Goal: Task Accomplishment & Management: Use online tool/utility

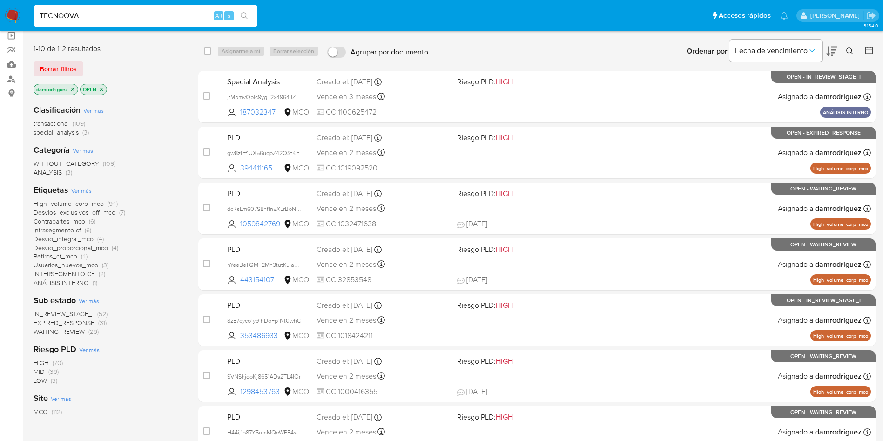
scroll to position [70, 0]
type input "TECNOOVA_"
click at [167, 123] on div "transactional (109) special_analysis (3)" at bounding box center [109, 128] width 150 height 18
click at [117, 19] on input "TECNOOVA_" at bounding box center [145, 16] width 223 height 12
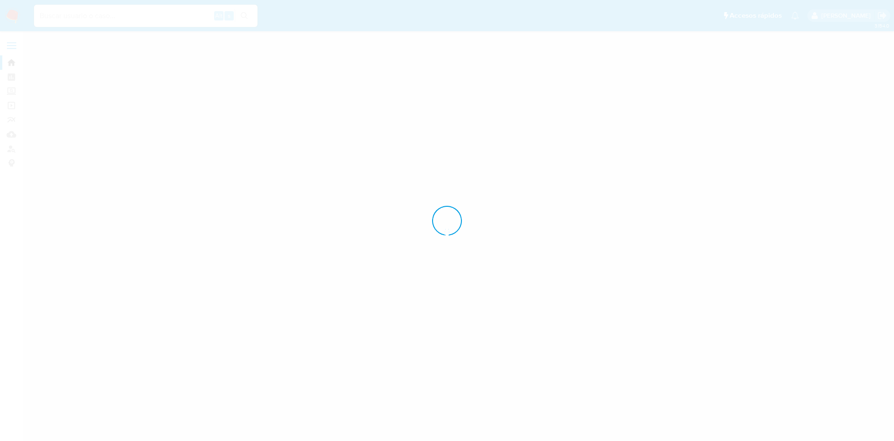
click at [165, 170] on div at bounding box center [447, 220] width 894 height 441
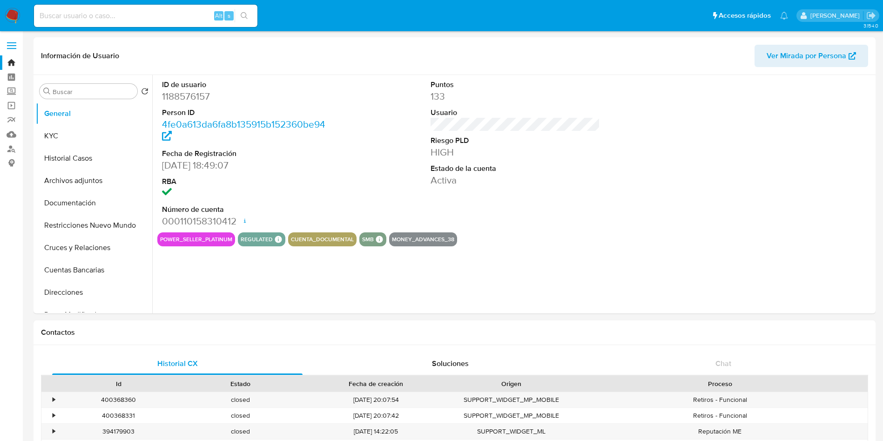
select select "10"
click at [102, 227] on button "Restricciones Nuevo Mundo" at bounding box center [90, 225] width 109 height 22
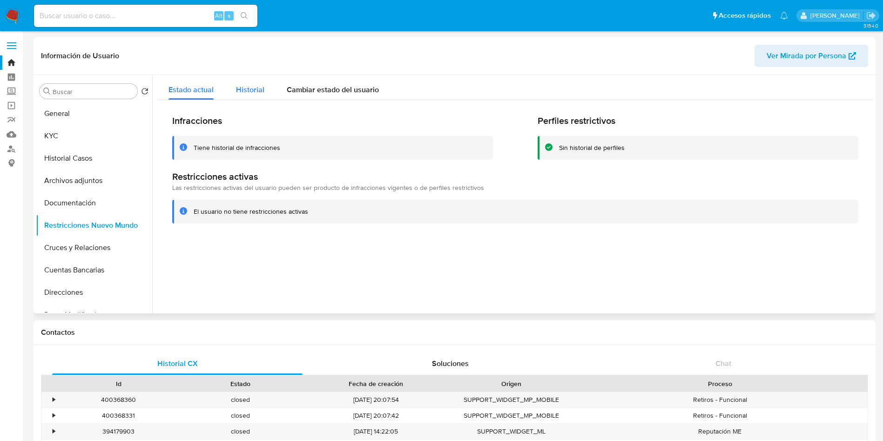
click at [245, 79] on div "Historial" at bounding box center [250, 87] width 28 height 25
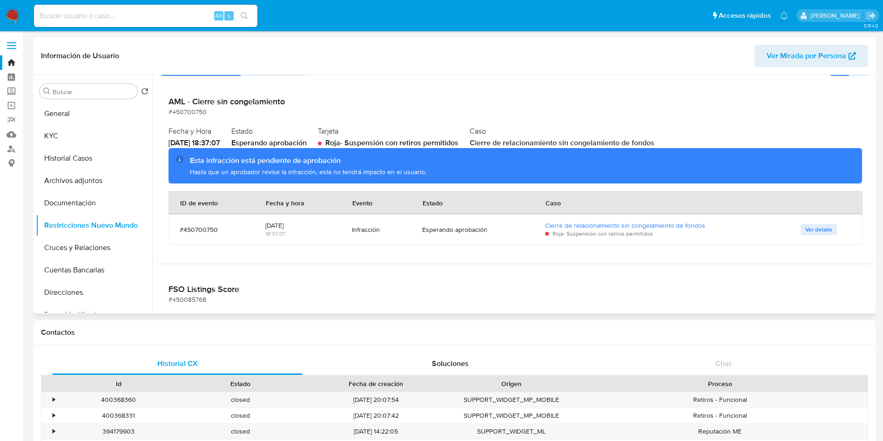
scroll to position [70, 0]
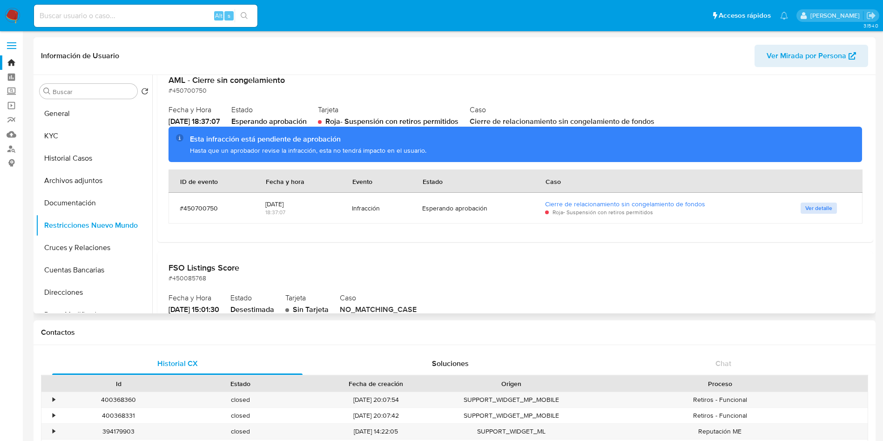
click at [815, 208] on span "Ver detalle" at bounding box center [818, 207] width 27 height 9
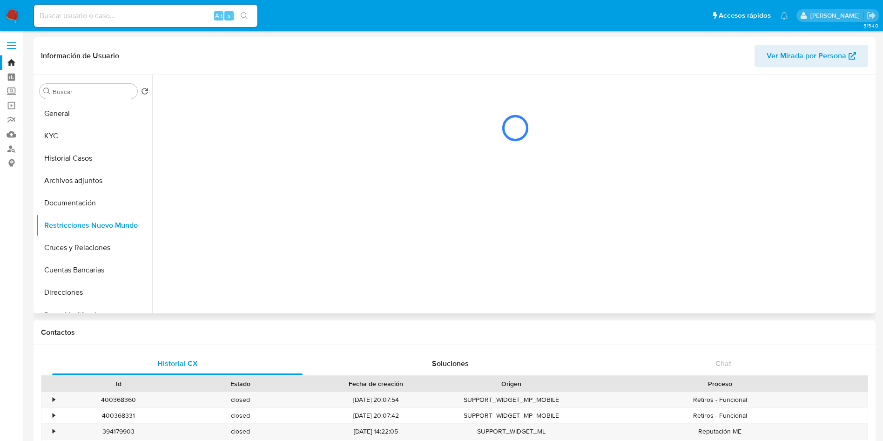
scroll to position [0, 0]
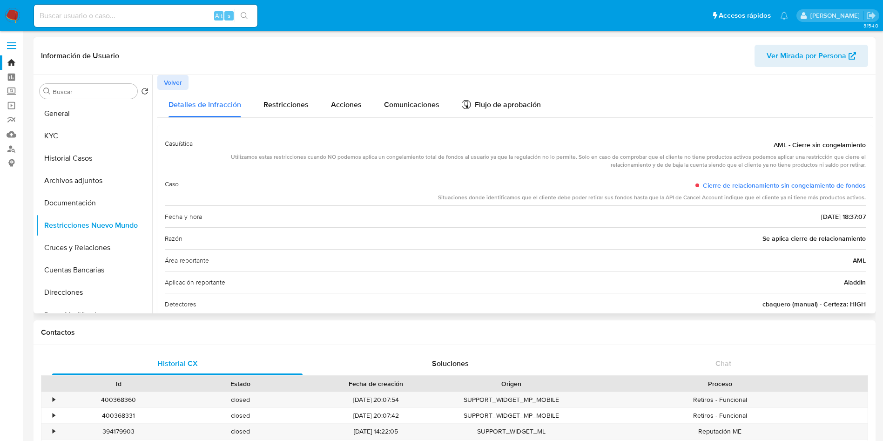
drag, startPoint x: 252, startPoint y: 157, endPoint x: 763, endPoint y: 168, distance: 510.8
click at [758, 169] on div "Utilizamos estas restricciones cuando NO podemos aplica un congelamiento total …" at bounding box center [533, 161] width 666 height 16
drag, startPoint x: 437, startPoint y: 196, endPoint x: 585, endPoint y: 198, distance: 148.5
click at [585, 198] on div "Caso Cierre de relacionamiento sin congelamiento de fondos Situaciones donde id…" at bounding box center [515, 189] width 701 height 33
click at [495, 101] on div "Flujo de aprobación" at bounding box center [501, 106] width 79 height 10
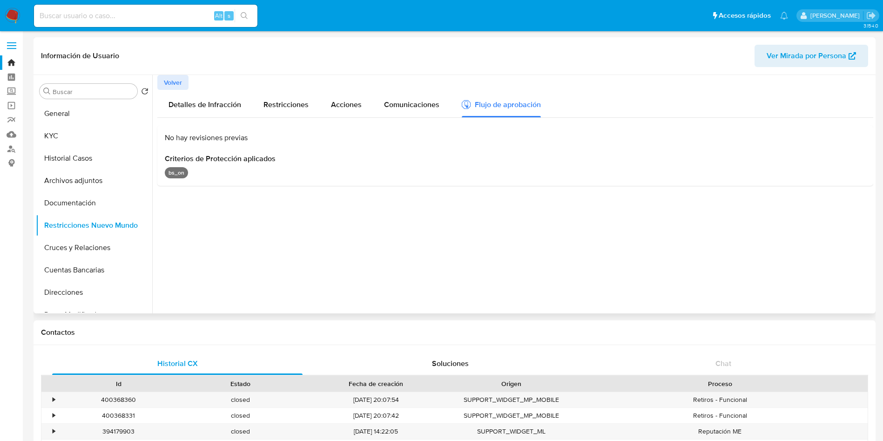
drag, startPoint x: 176, startPoint y: 160, endPoint x: 303, endPoint y: 163, distance: 126.7
click at [304, 159] on span "Criterios de Protección aplicados" at bounding box center [515, 158] width 701 height 9
click at [276, 177] on div "bs_on" at bounding box center [515, 172] width 701 height 11
click at [171, 174] on p "bs_on" at bounding box center [176, 172] width 23 height 11
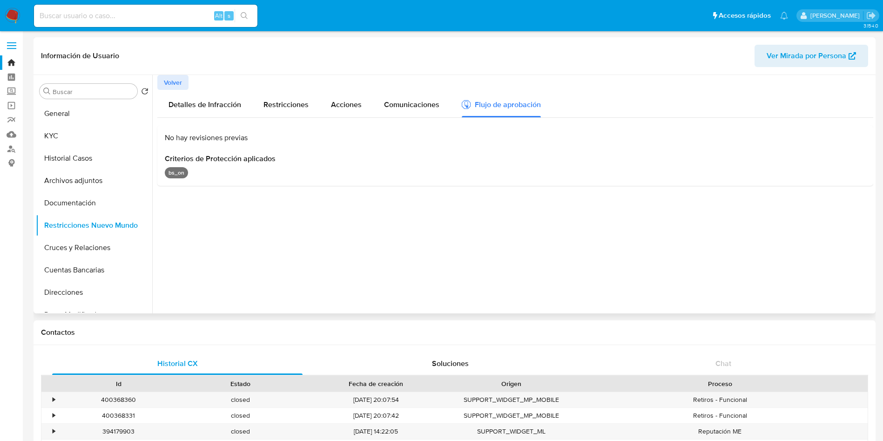
click at [232, 208] on div at bounding box center [512, 194] width 721 height 238
click at [215, 216] on div at bounding box center [512, 194] width 721 height 238
click at [294, 247] on div at bounding box center [512, 194] width 721 height 238
click at [404, 108] on span "Comunicaciones" at bounding box center [411, 104] width 55 height 11
click at [537, 107] on div "Flujo de aprobación" at bounding box center [501, 106] width 79 height 10
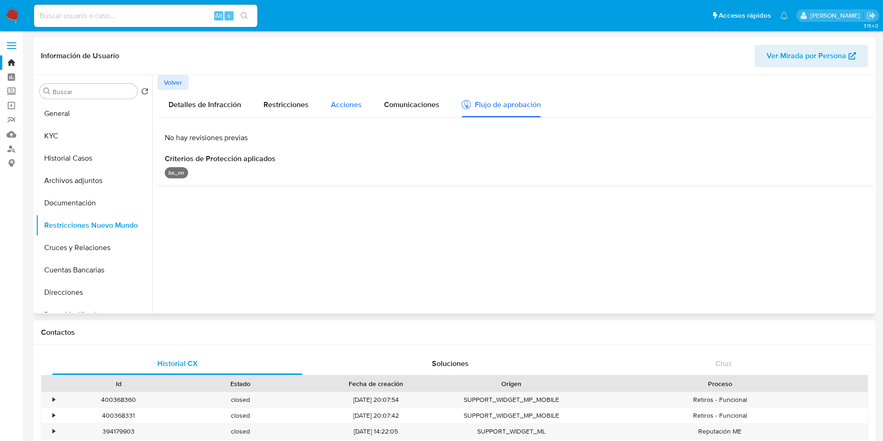
click at [329, 108] on button "Acciones" at bounding box center [346, 103] width 53 height 27
click at [511, 110] on div "Flujo de aprobación" at bounding box center [501, 106] width 79 height 10
click at [63, 110] on button "General" at bounding box center [90, 113] width 109 height 22
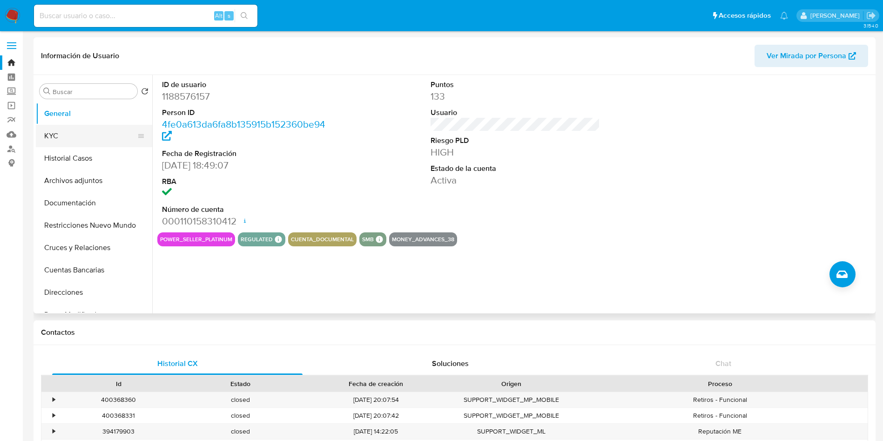
click at [99, 137] on button "KYC" at bounding box center [90, 136] width 109 height 22
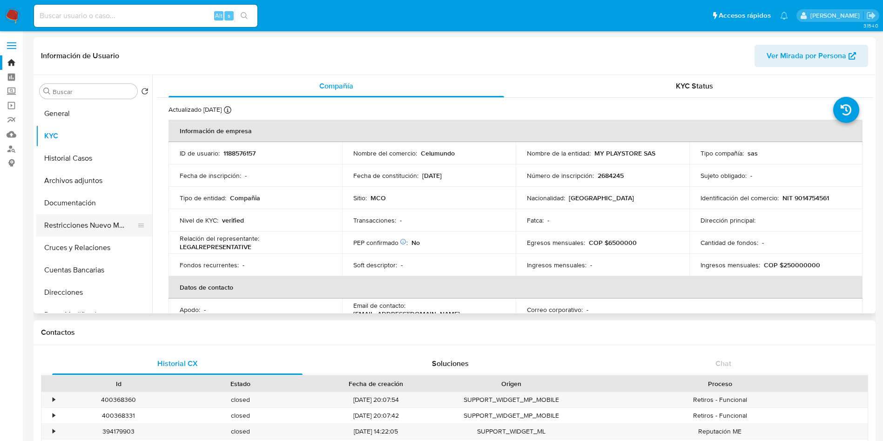
click at [103, 226] on button "Restricciones Nuevo Mundo" at bounding box center [90, 225] width 109 height 22
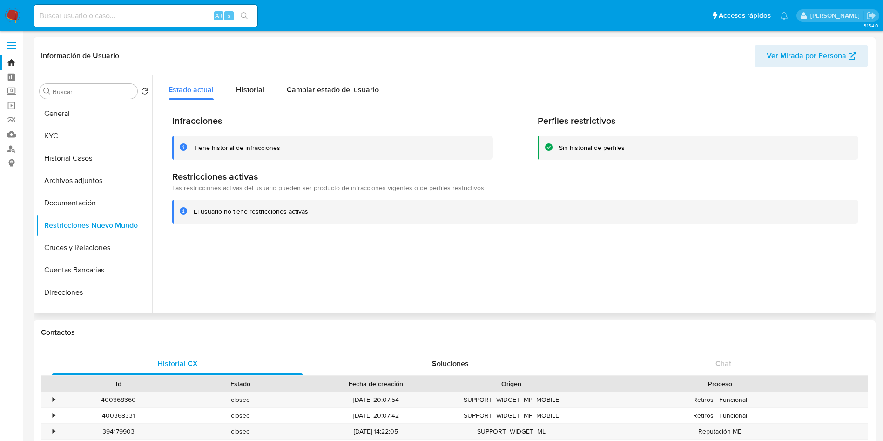
click at [256, 101] on div "Infracciones Tiene historial de infracciones Perfiles restrictivos Sin historia…" at bounding box center [515, 169] width 716 height 138
click at [255, 93] on span "Historial" at bounding box center [250, 89] width 28 height 11
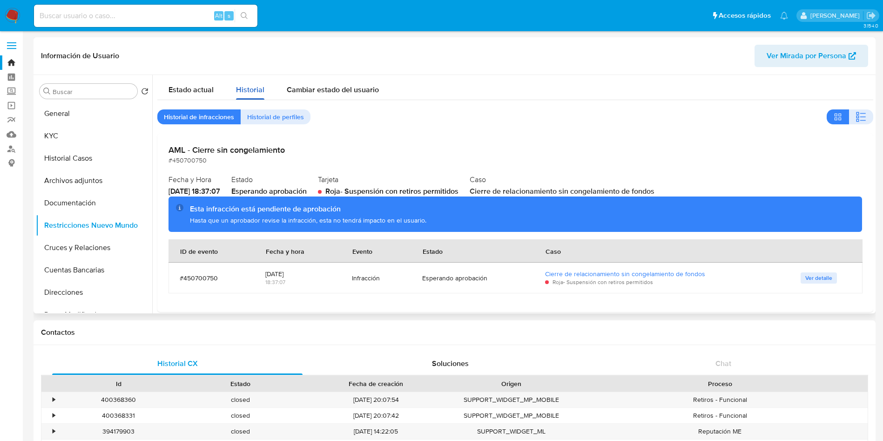
click at [264, 75] on button "Historial" at bounding box center [250, 87] width 51 height 25
click at [825, 280] on button "Ver detalle" at bounding box center [819, 277] width 36 height 11
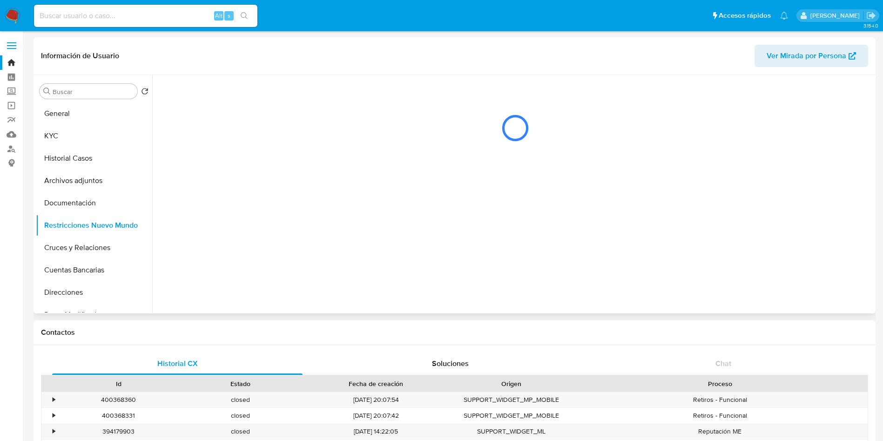
click at [825, 280] on div at bounding box center [512, 194] width 721 height 238
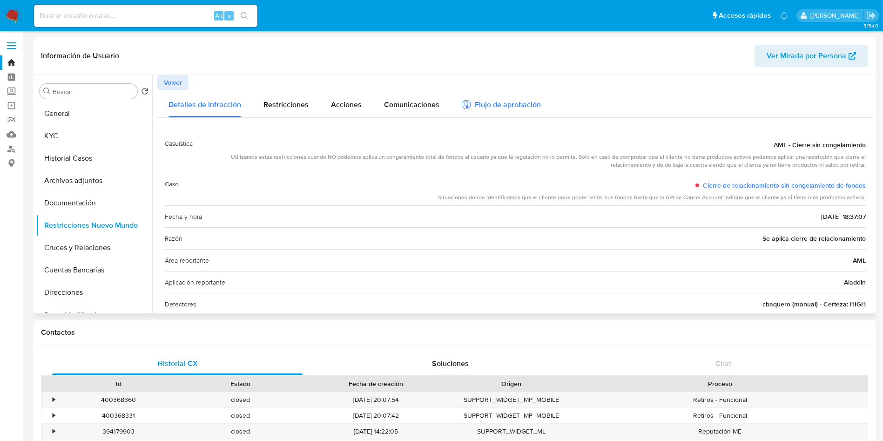
click at [533, 107] on div "Flujo de aprobación" at bounding box center [501, 106] width 79 height 10
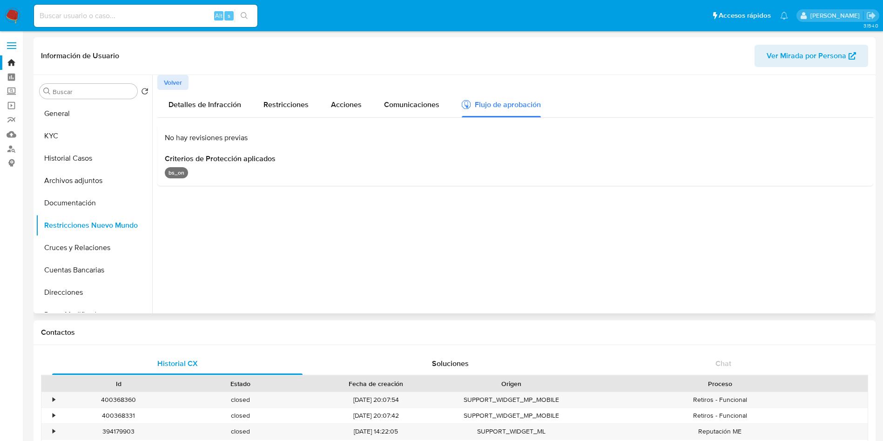
click at [416, 282] on div at bounding box center [512, 194] width 721 height 238
click at [66, 114] on button "General" at bounding box center [90, 113] width 109 height 22
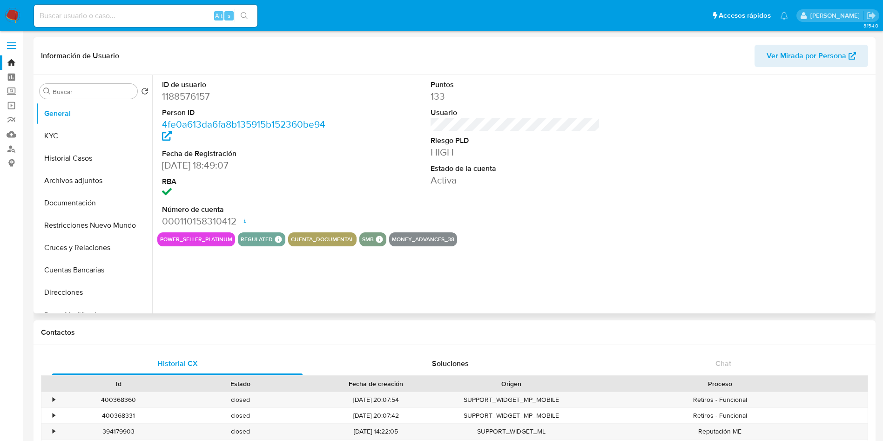
click at [192, 98] on dd "1188576157" at bounding box center [247, 96] width 170 height 13
copy dd "1188576157"
click at [10, 17] on img at bounding box center [13, 16] width 16 height 16
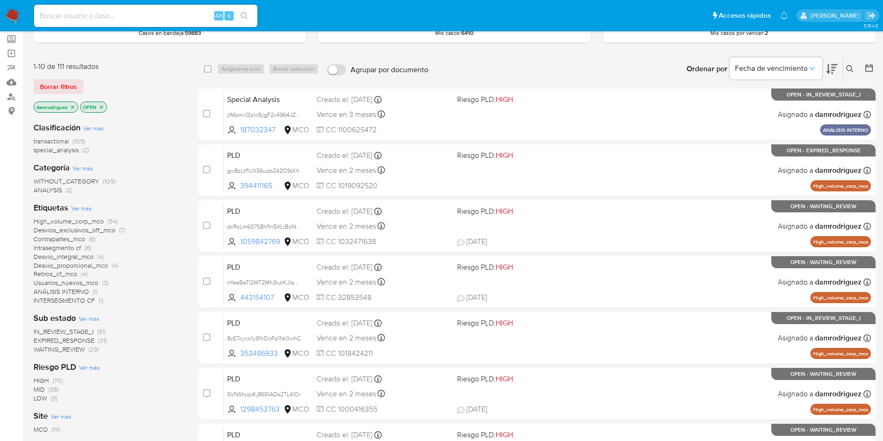
scroll to position [70, 0]
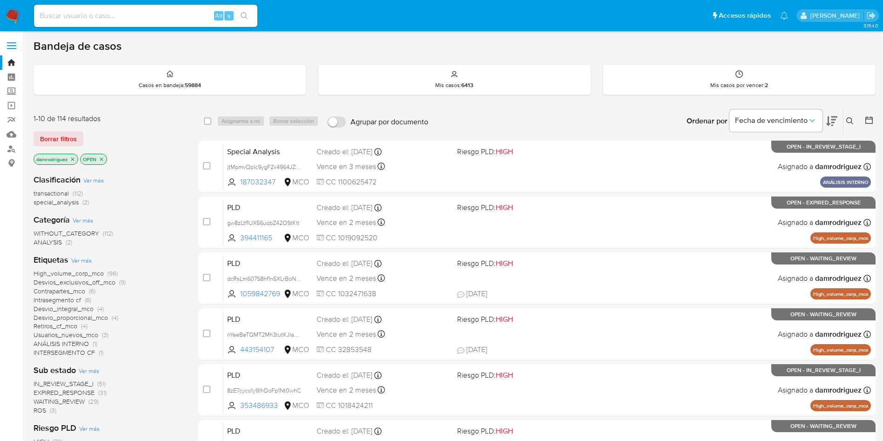
click at [41, 411] on span "ROS" at bounding box center [40, 409] width 13 height 9
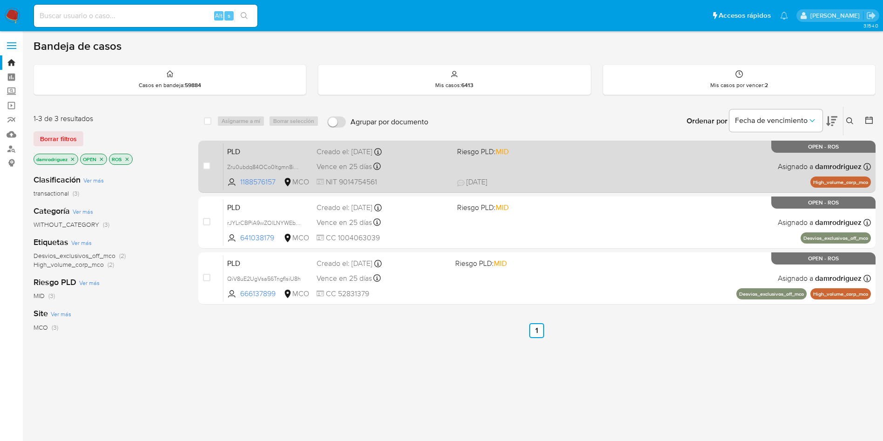
click at [265, 150] on span "PLD" at bounding box center [268, 151] width 82 height 12
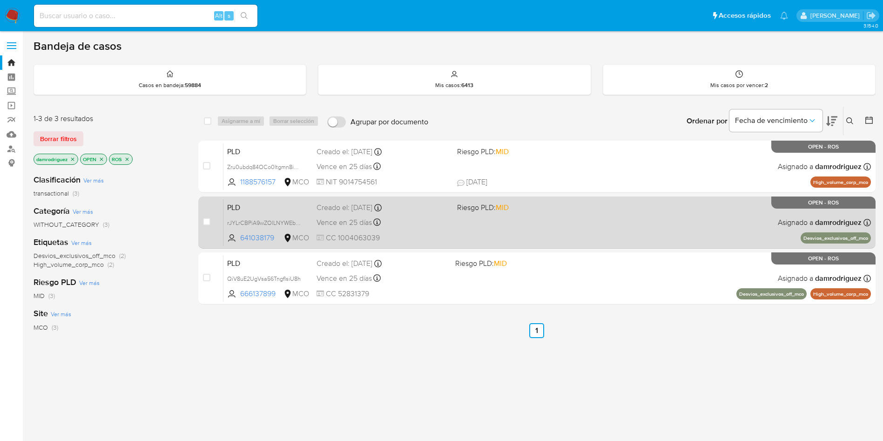
click at [246, 207] on span "PLD" at bounding box center [268, 207] width 82 height 12
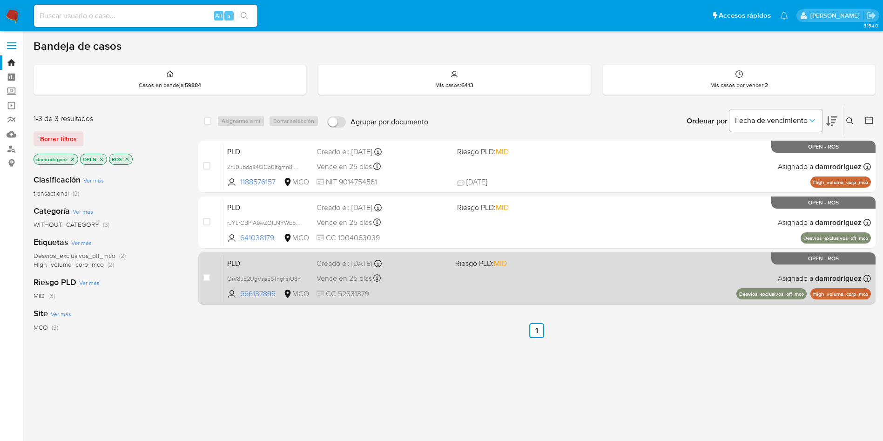
click at [248, 261] on span "PLD" at bounding box center [268, 263] width 82 height 12
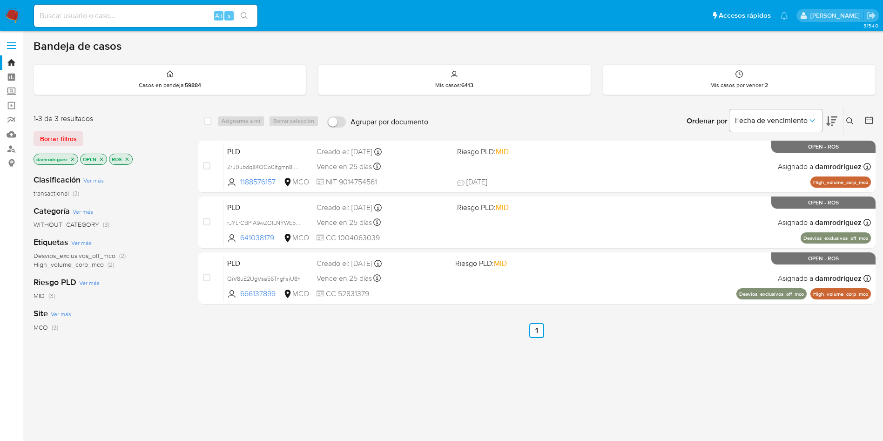
click at [10, 17] on img at bounding box center [13, 16] width 16 height 16
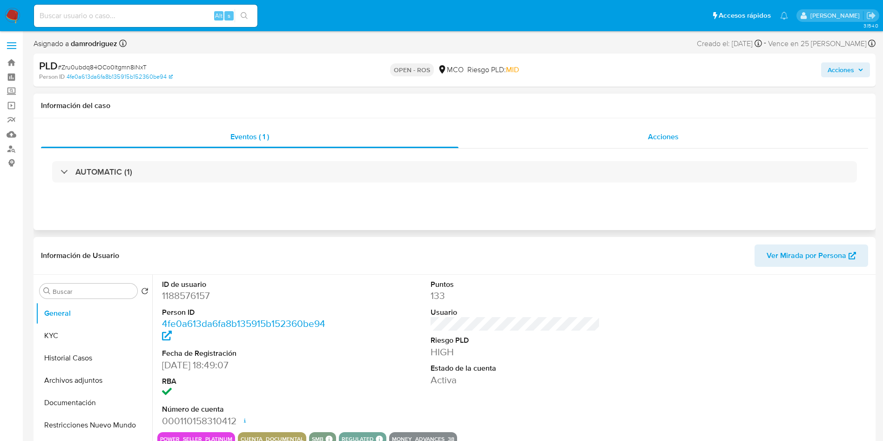
click at [668, 135] on span "Acciones" at bounding box center [663, 136] width 31 height 11
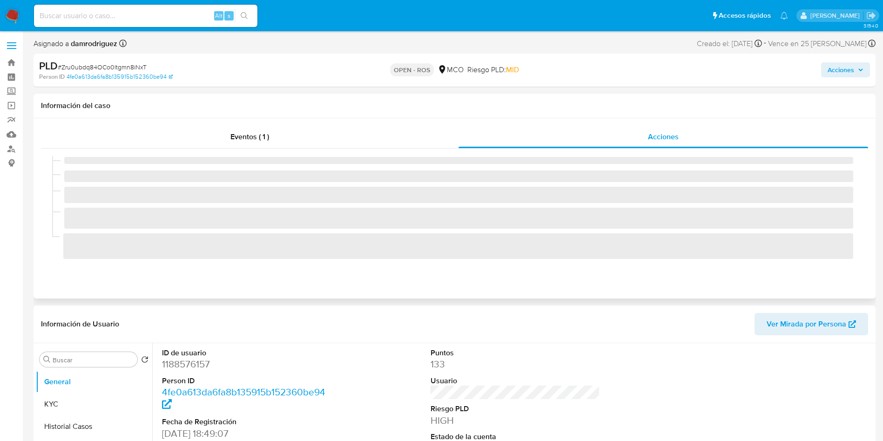
select select "10"
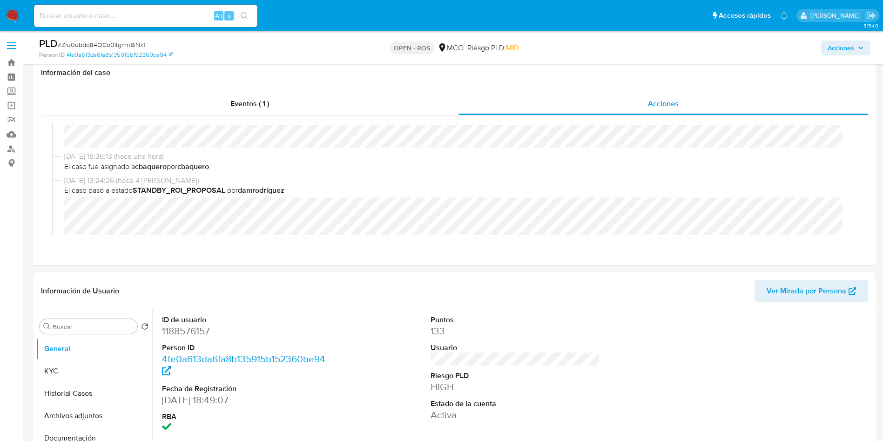
scroll to position [70, 0]
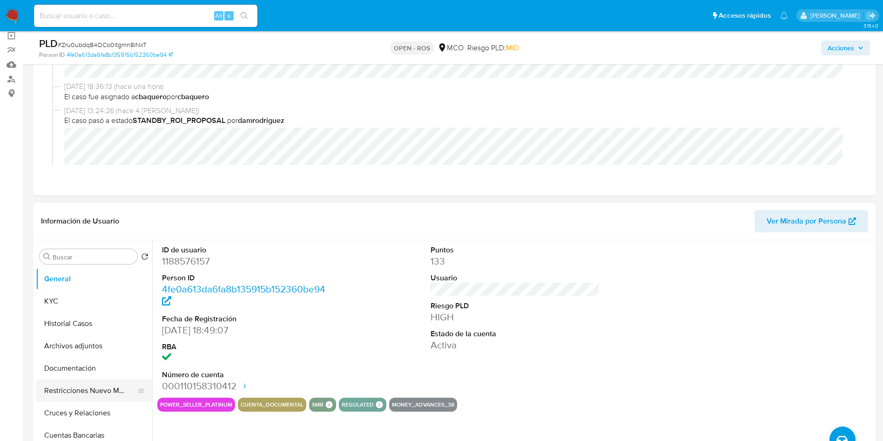
click at [97, 397] on button "Restricciones Nuevo Mundo" at bounding box center [90, 390] width 109 height 22
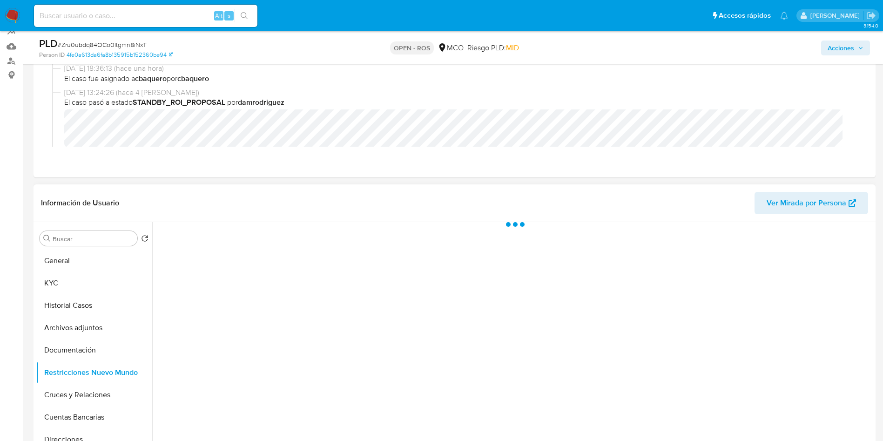
scroll to position [140, 0]
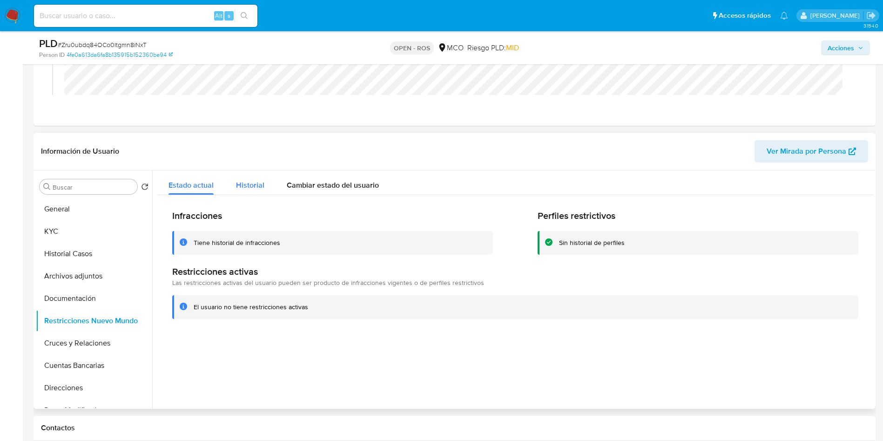
click at [255, 187] on span "Historial" at bounding box center [250, 185] width 28 height 11
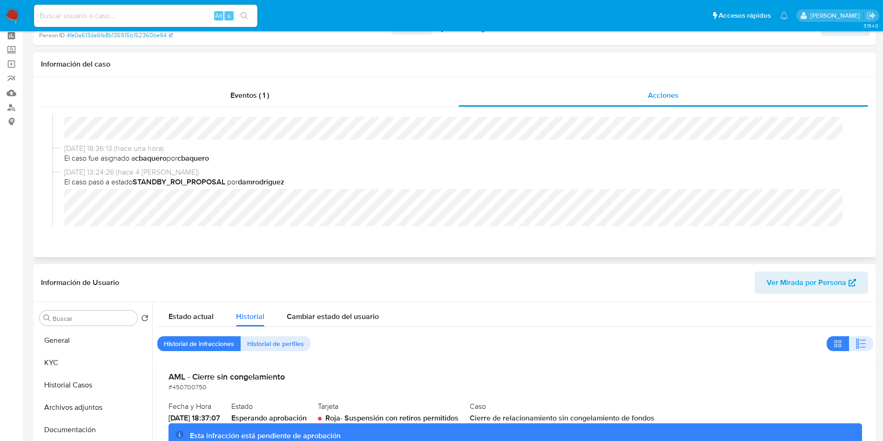
scroll to position [0, 0]
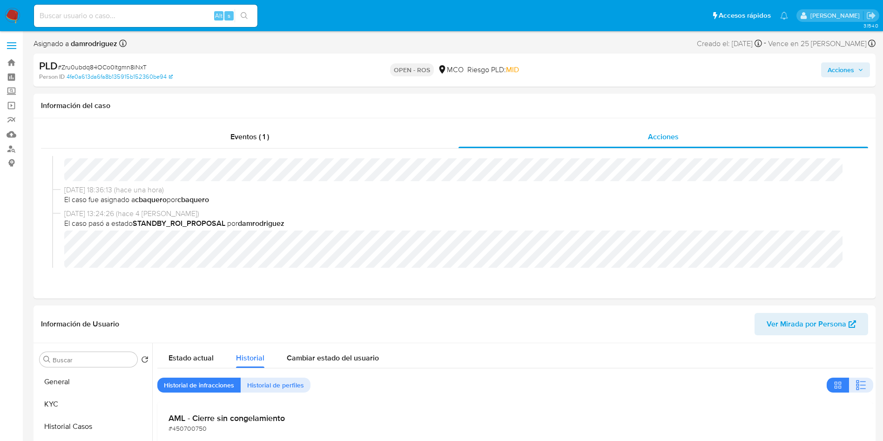
click at [839, 72] on span "Acciones" at bounding box center [841, 69] width 27 height 15
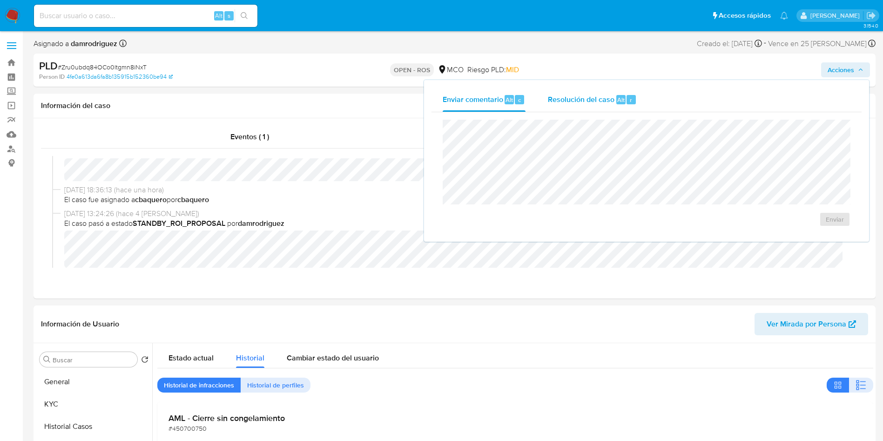
click at [574, 100] on span "Resolución del caso" at bounding box center [581, 99] width 67 height 11
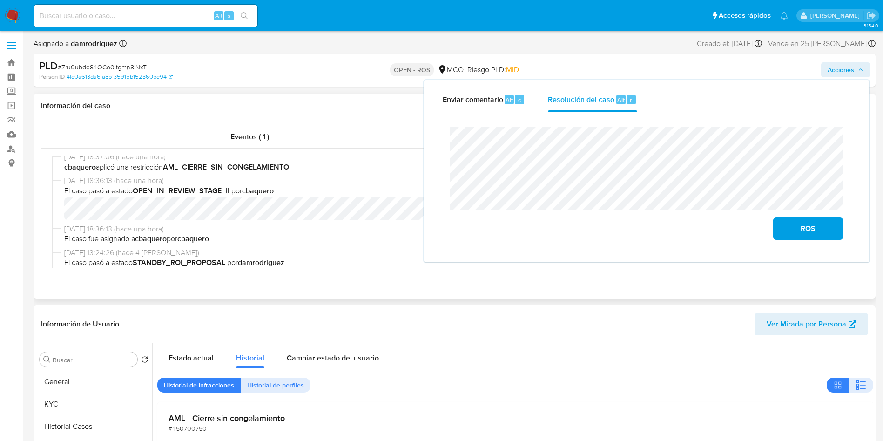
scroll to position [70, 0]
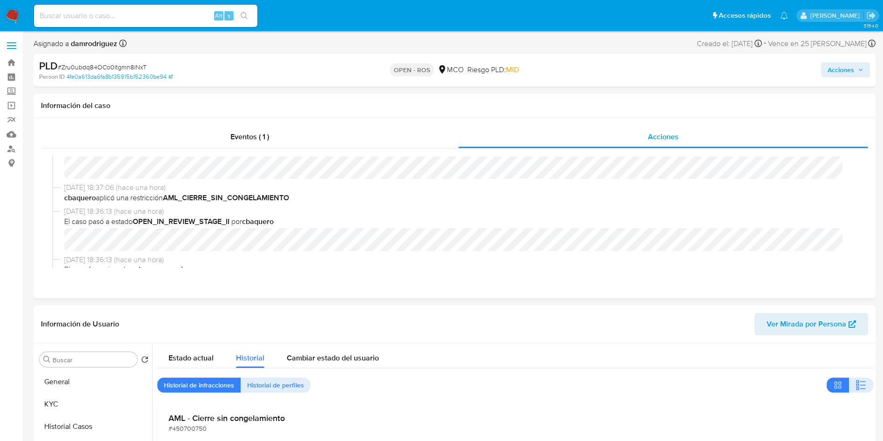
click at [839, 71] on span "Acciones" at bounding box center [841, 69] width 27 height 15
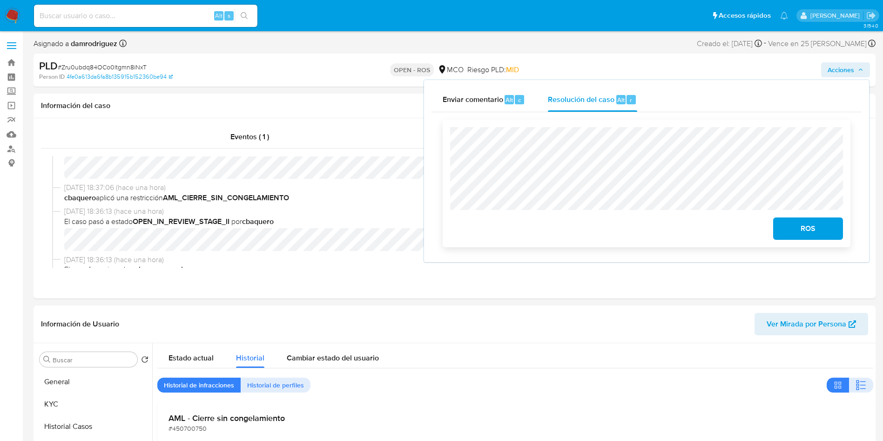
click at [802, 232] on span "ROS" at bounding box center [808, 228] width 46 height 20
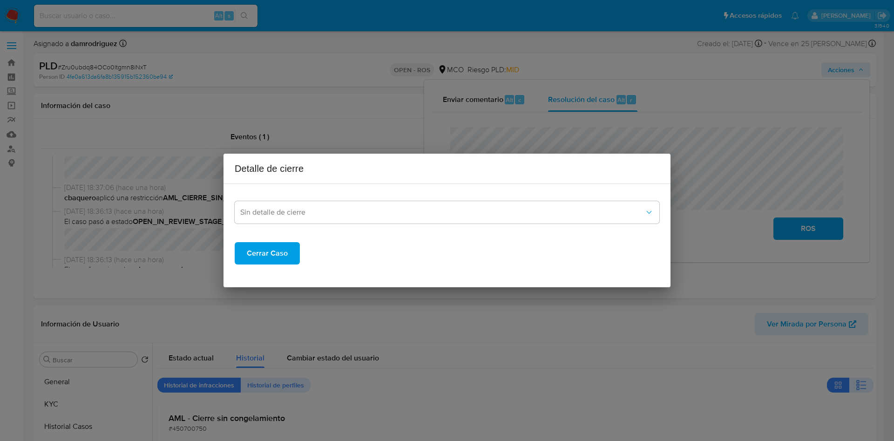
click at [357, 320] on div "Detalle de cierre Sin detalle de cierre Cerrar Caso" at bounding box center [447, 220] width 894 height 441
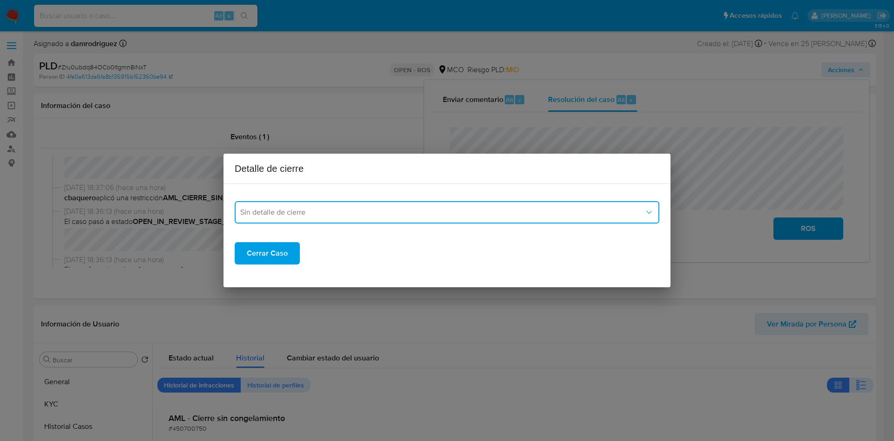
click at [314, 221] on button "Sin detalle de cierre" at bounding box center [447, 212] width 425 height 22
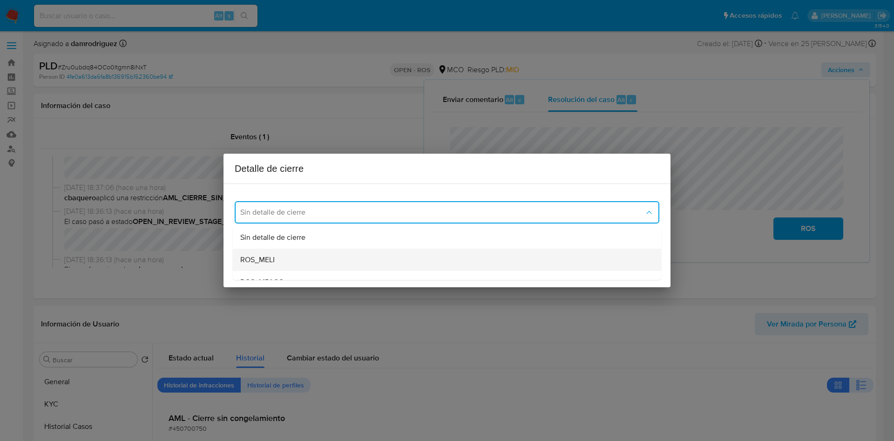
click at [309, 257] on div "ROS_MELI" at bounding box center [444, 260] width 408 height 22
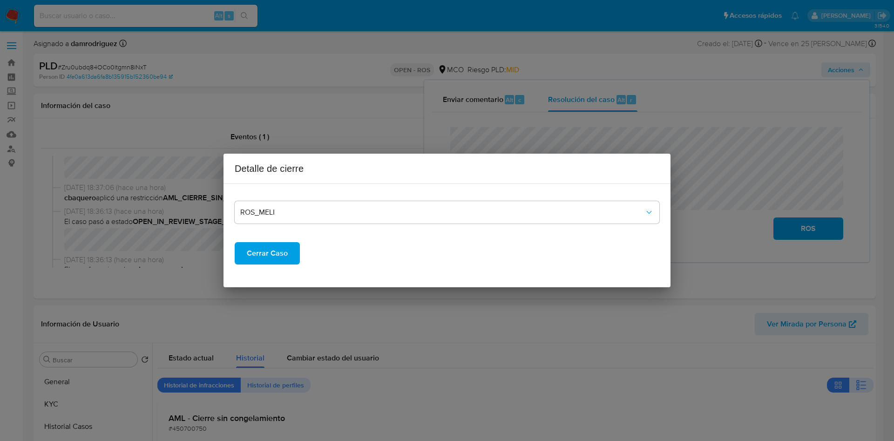
click at [269, 255] on span "Cerrar Caso" at bounding box center [267, 253] width 41 height 20
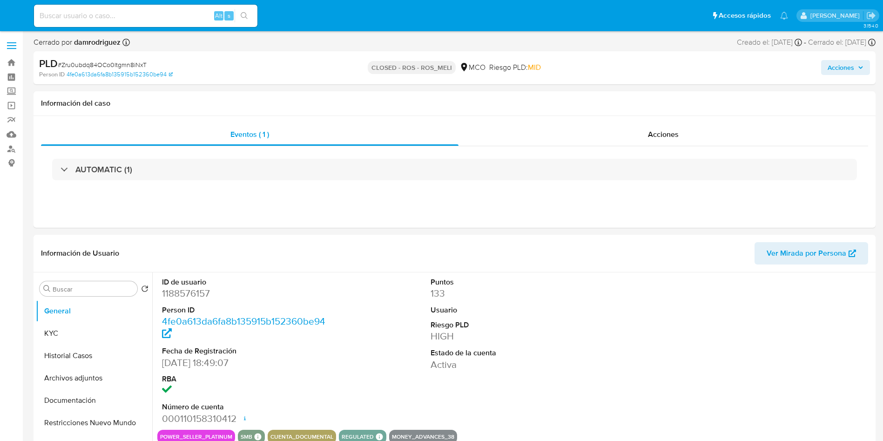
select select "10"
drag, startPoint x: 111, startPoint y: 421, endPoint x: 95, endPoint y: 362, distance: 61.3
click at [111, 421] on button "Restricciones Nuevo Mundo" at bounding box center [94, 423] width 116 height 22
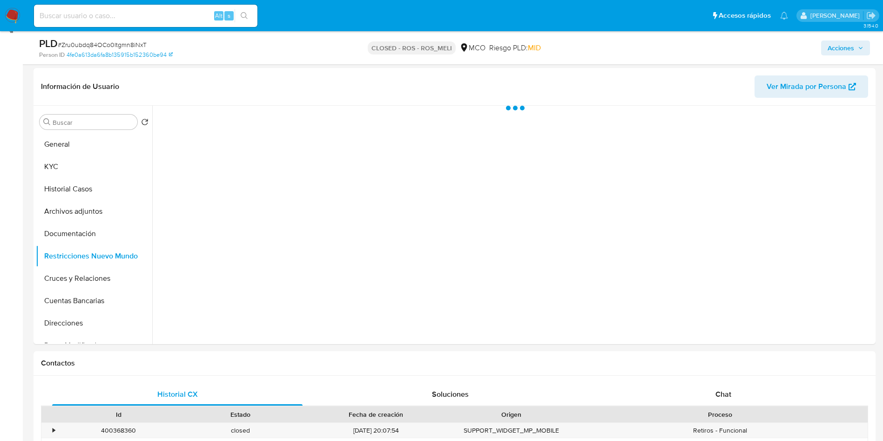
scroll to position [140, 0]
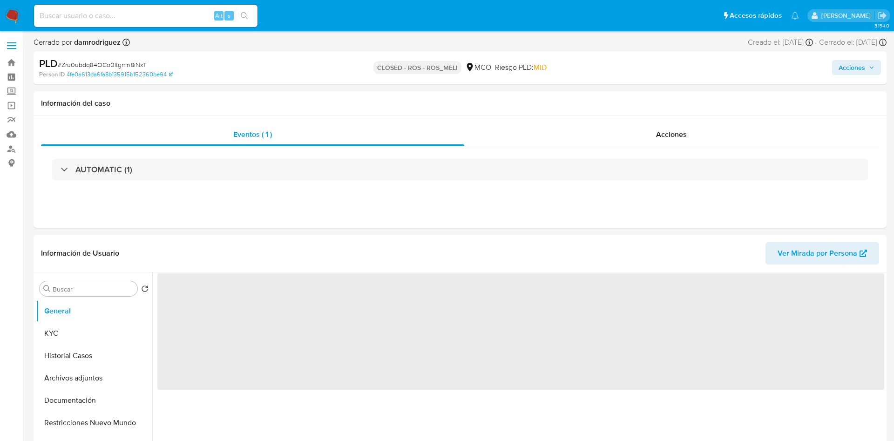
select select "10"
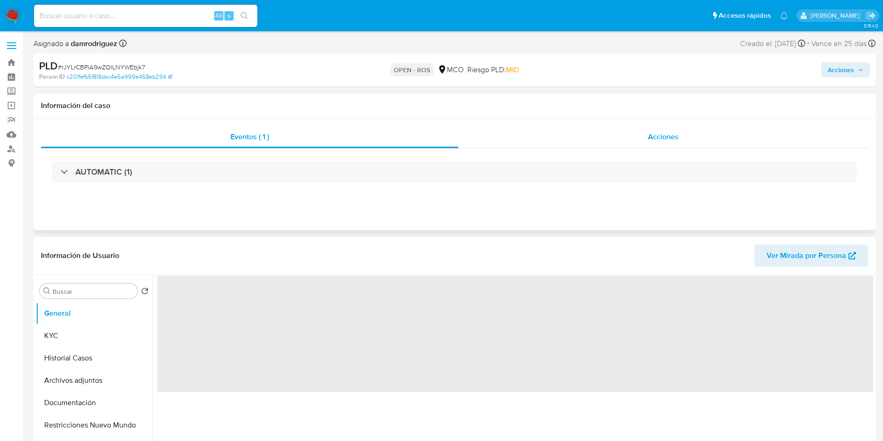
click at [556, 138] on div "Acciones" at bounding box center [664, 137] width 410 height 22
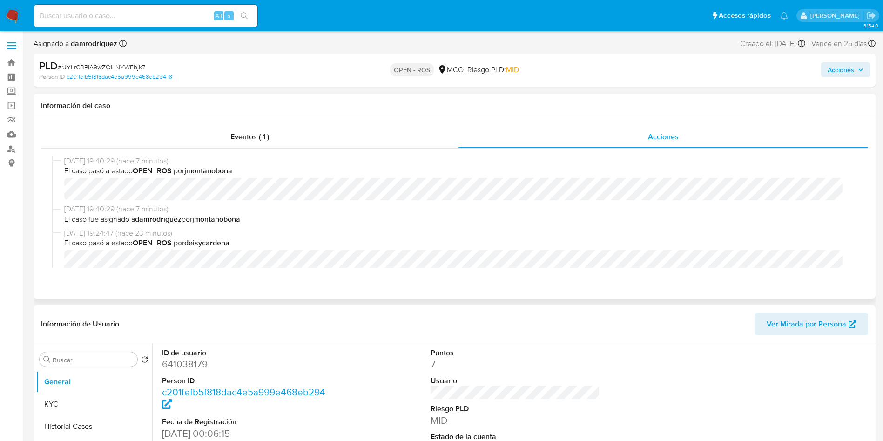
select select "10"
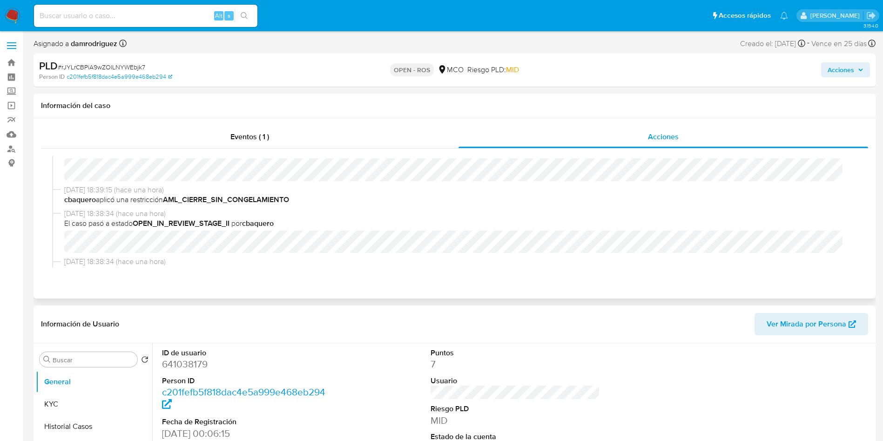
scroll to position [209, 0]
click at [845, 74] on span "Acciones" at bounding box center [841, 69] width 27 height 15
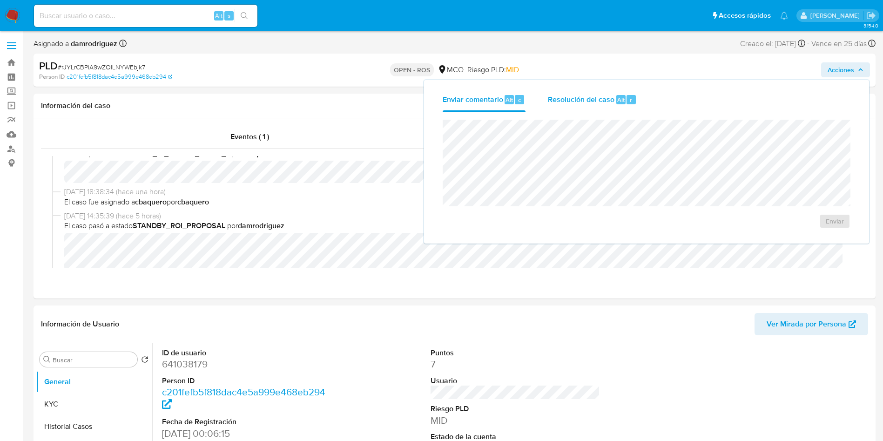
click at [564, 96] on span "Resolución del caso" at bounding box center [581, 99] width 67 height 11
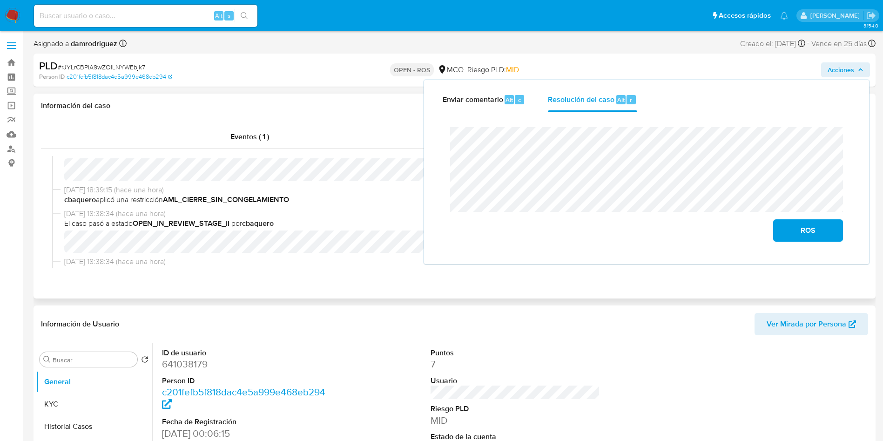
scroll to position [70, 0]
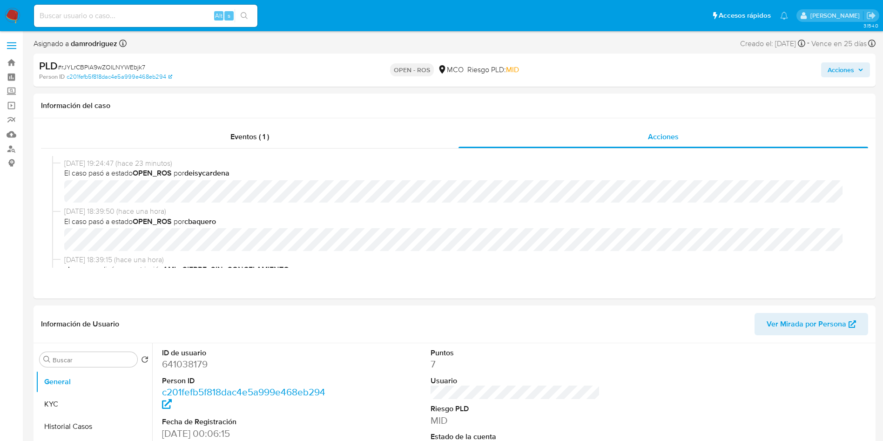
click at [842, 68] on span "Acciones" at bounding box center [841, 69] width 27 height 15
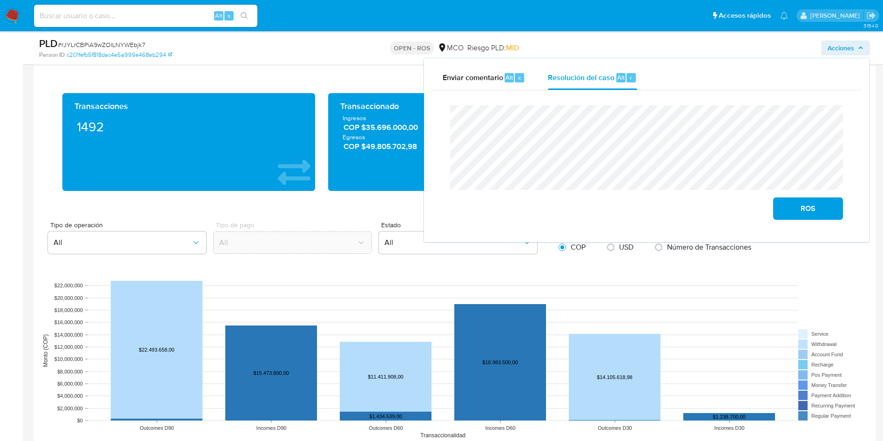
scroll to position [768, 0]
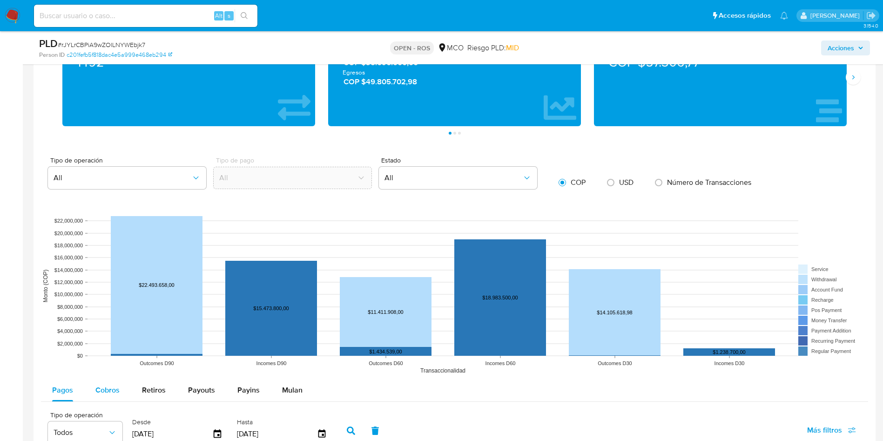
click at [109, 398] on div "Cobros" at bounding box center [107, 390] width 24 height 22
select select "10"
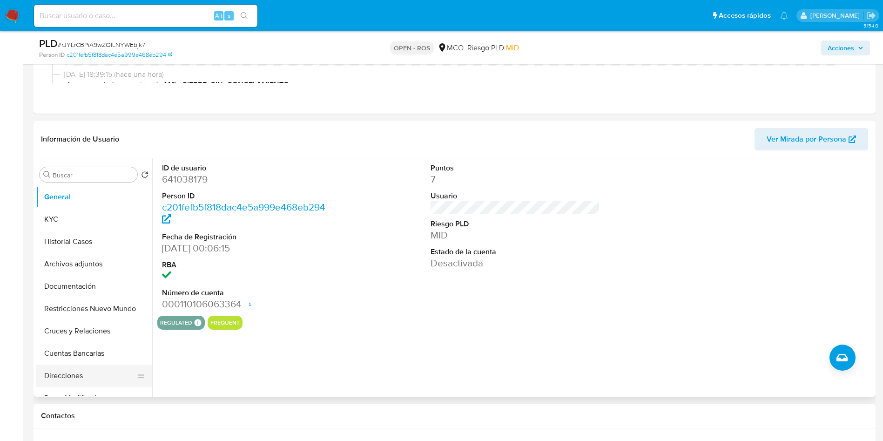
scroll to position [209, 0]
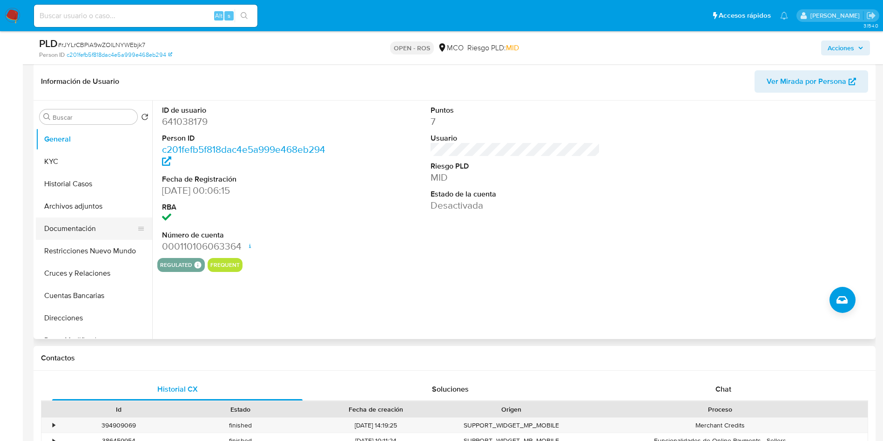
click at [91, 231] on button "Documentación" at bounding box center [90, 228] width 109 height 22
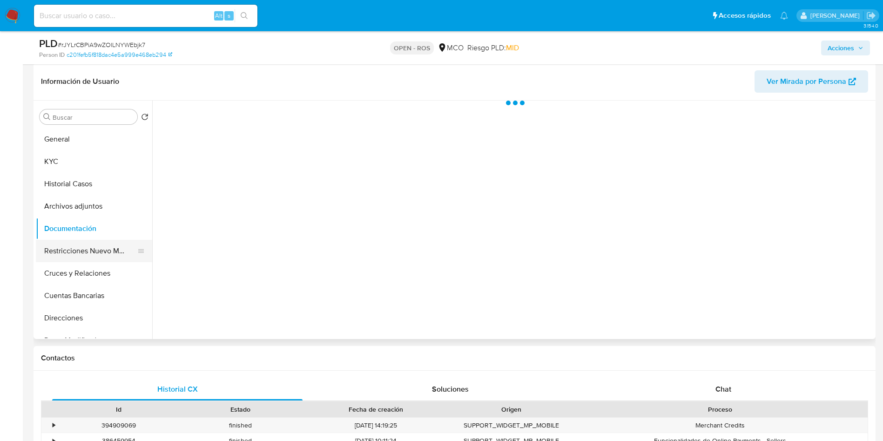
click at [82, 253] on button "Restricciones Nuevo Mundo" at bounding box center [90, 251] width 109 height 22
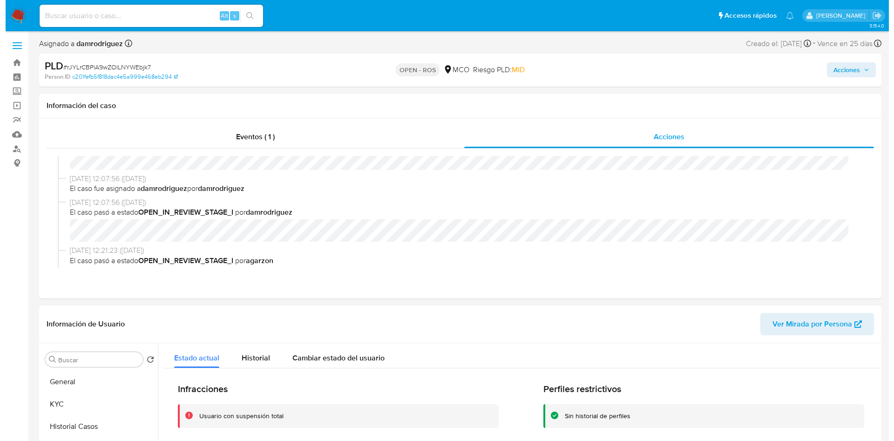
scroll to position [349, 0]
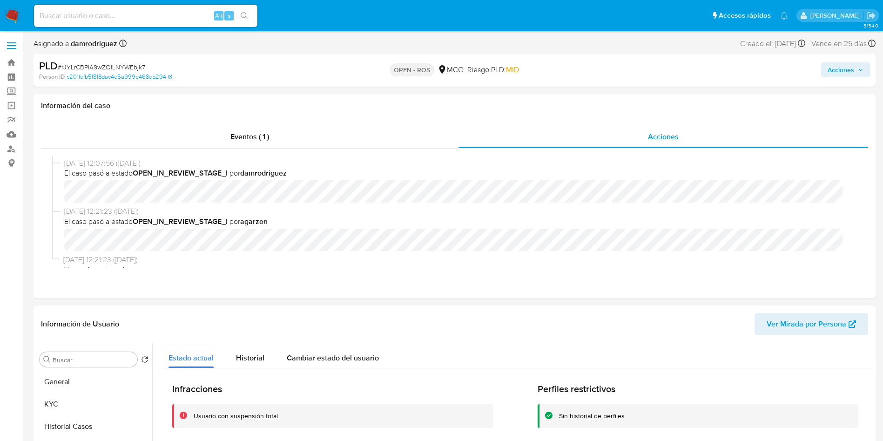
click at [837, 68] on span "Acciones" at bounding box center [841, 69] width 27 height 15
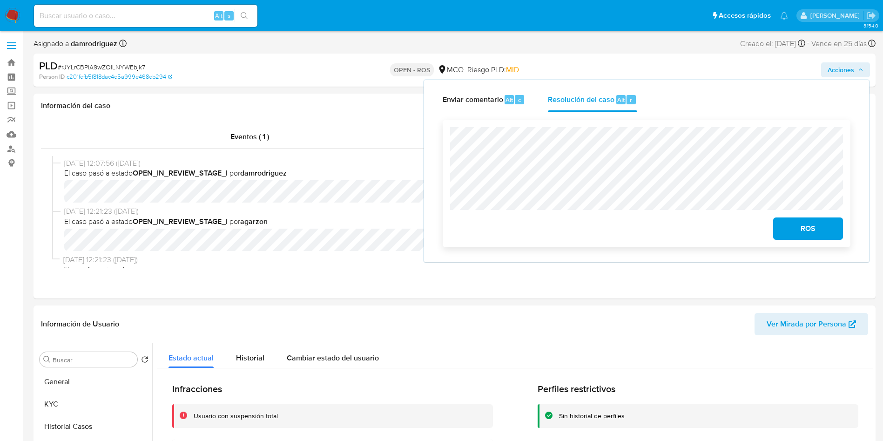
click at [805, 230] on span "ROS" at bounding box center [808, 228] width 46 height 20
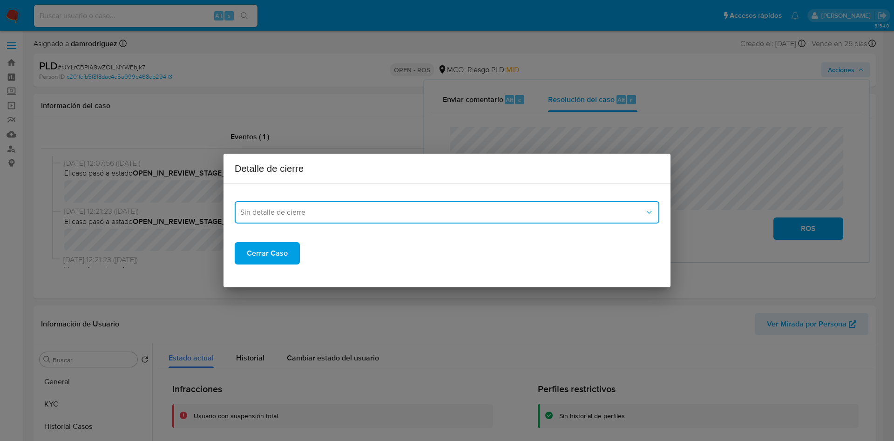
click at [425, 216] on span "Sin detalle de cierre" at bounding box center [442, 212] width 404 height 9
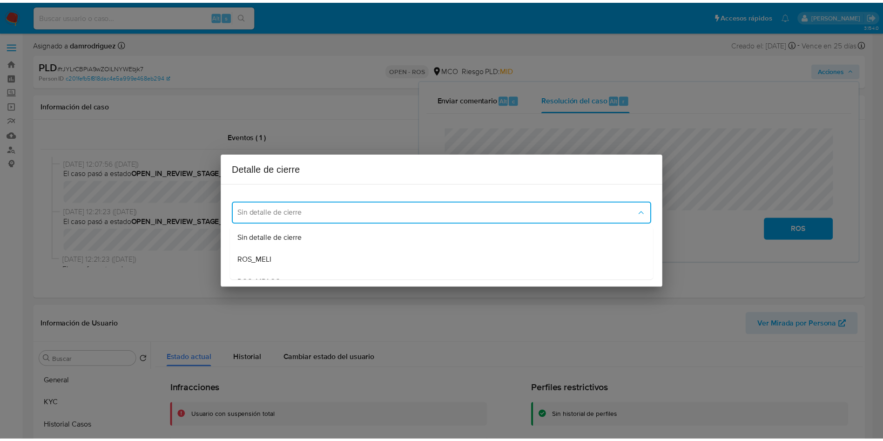
scroll to position [28, 0]
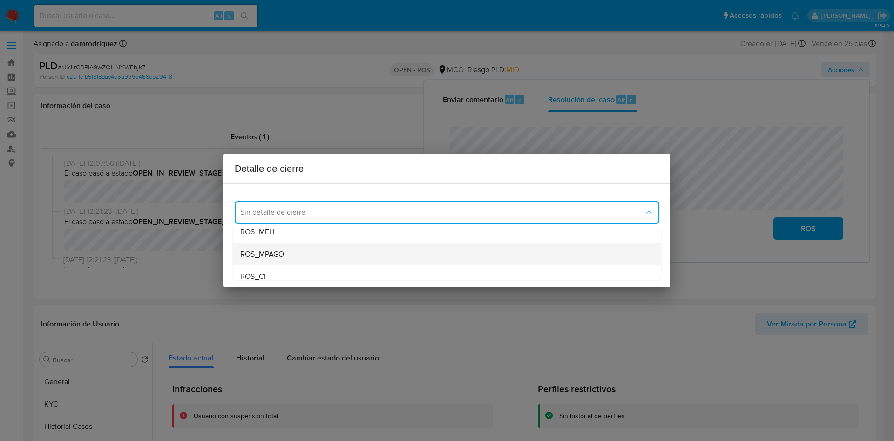
click at [274, 252] on span "ROS_MPAGO" at bounding box center [262, 254] width 44 height 9
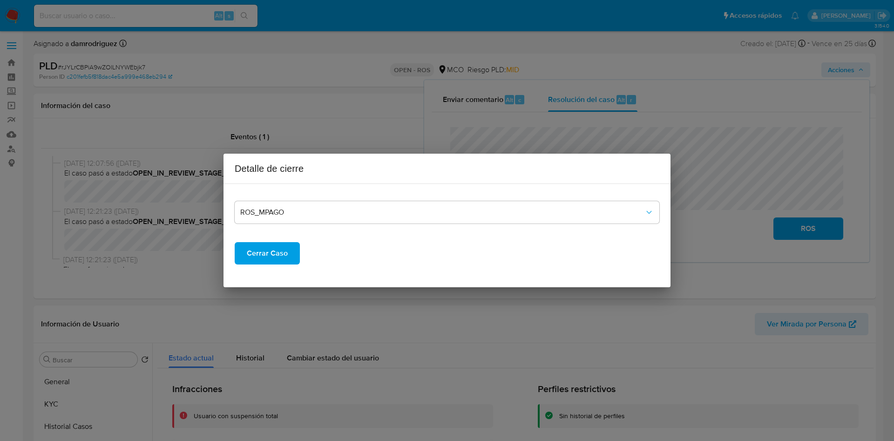
click at [259, 246] on span "Cerrar Caso" at bounding box center [267, 253] width 41 height 20
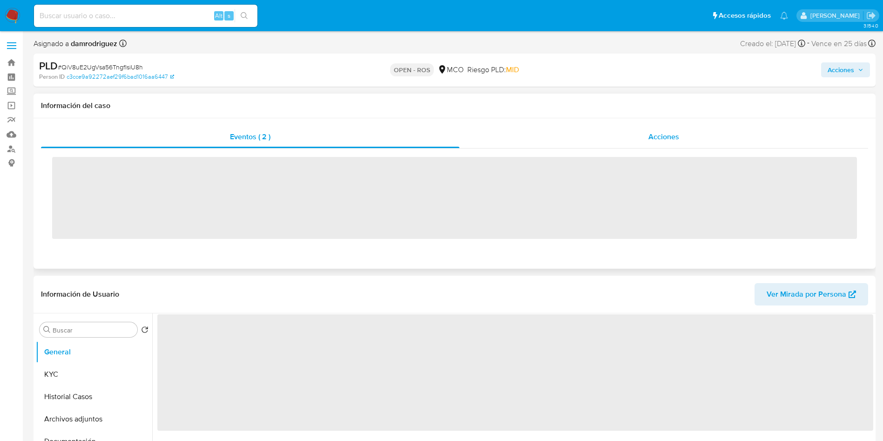
click at [587, 129] on div "Acciones" at bounding box center [663, 137] width 409 height 22
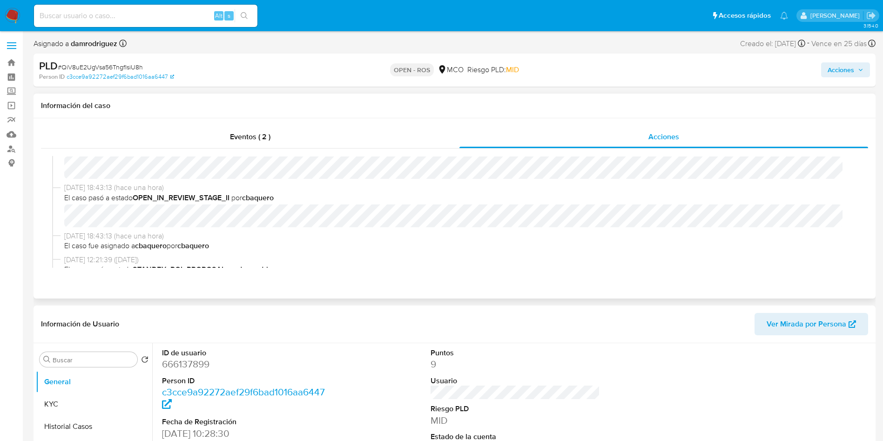
select select "10"
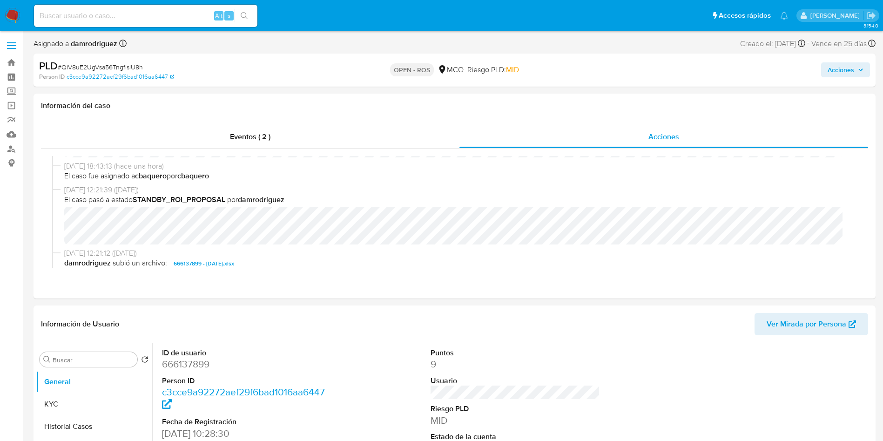
drag, startPoint x: 844, startPoint y: 75, endPoint x: 822, endPoint y: 78, distance: 23.0
click at [844, 75] on span "Acciones" at bounding box center [841, 69] width 27 height 15
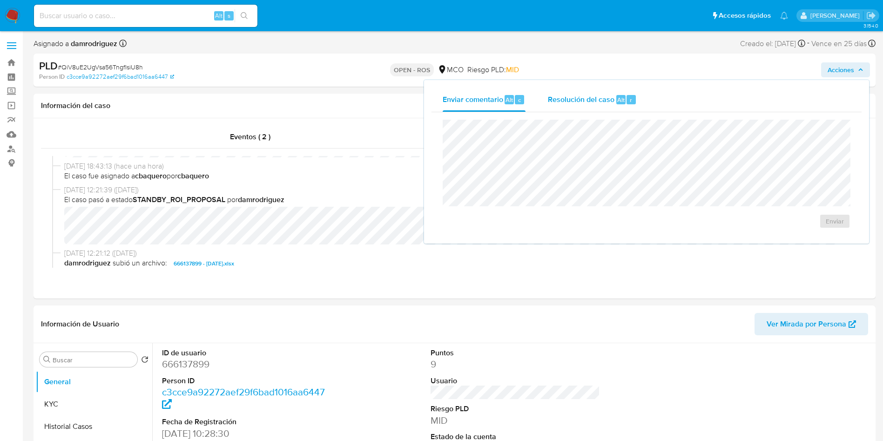
click at [567, 108] on div "Resolución del caso Alt r" at bounding box center [592, 100] width 89 height 24
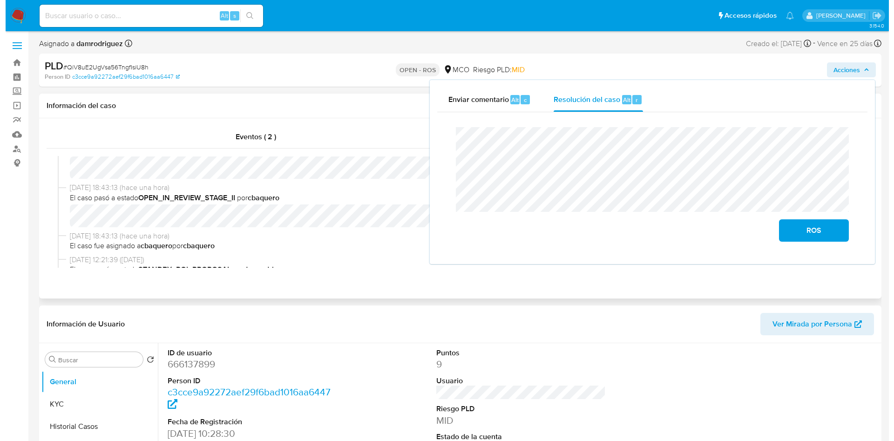
scroll to position [0, 0]
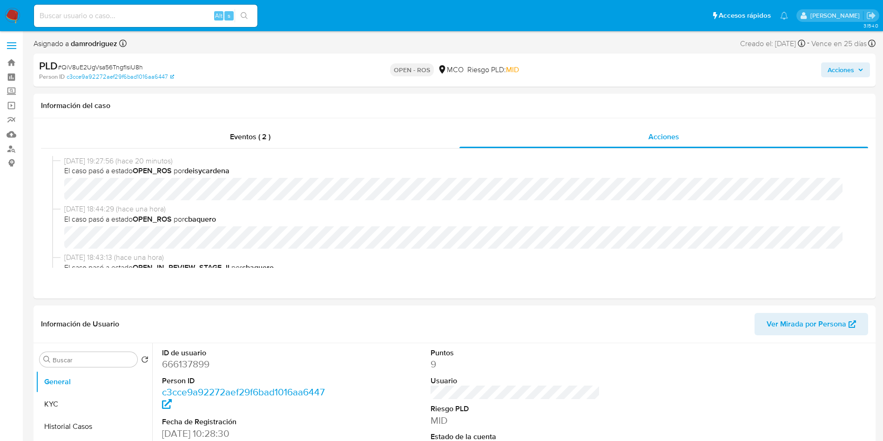
click at [841, 70] on span "Acciones" at bounding box center [841, 69] width 27 height 15
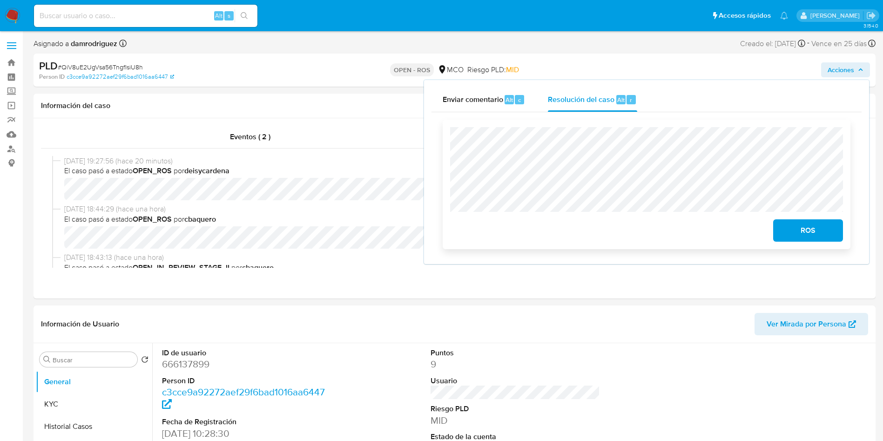
click at [804, 237] on span "ROS" at bounding box center [808, 230] width 46 height 20
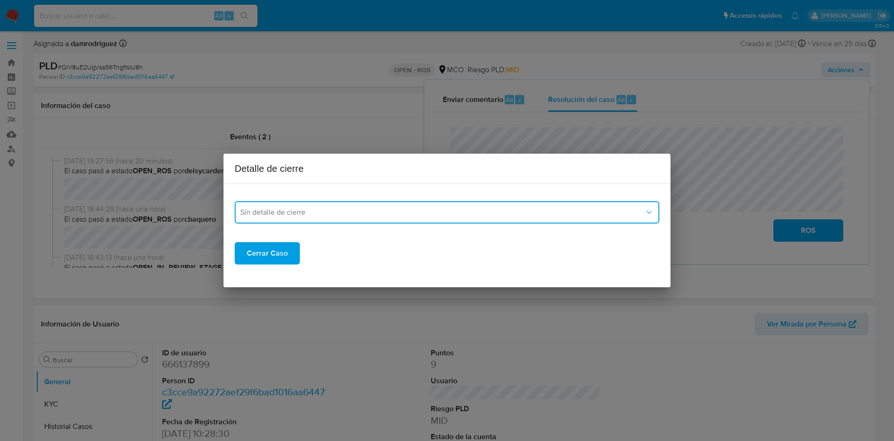
click at [647, 216] on icon "dropdown-closure-detail" at bounding box center [648, 212] width 9 height 9
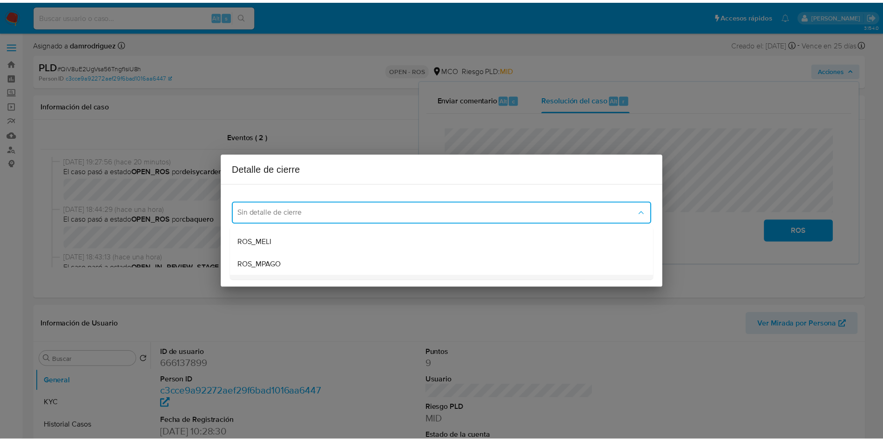
scroll to position [28, 0]
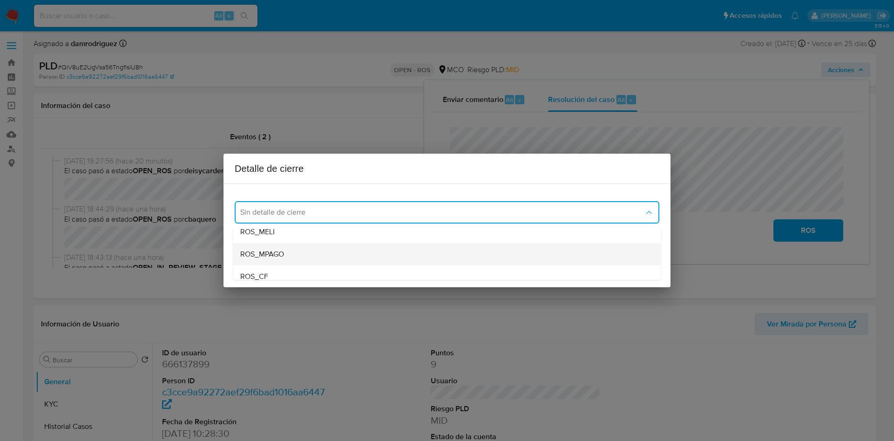
click at [304, 254] on div "ROS_MPAGO" at bounding box center [446, 254] width 413 height 22
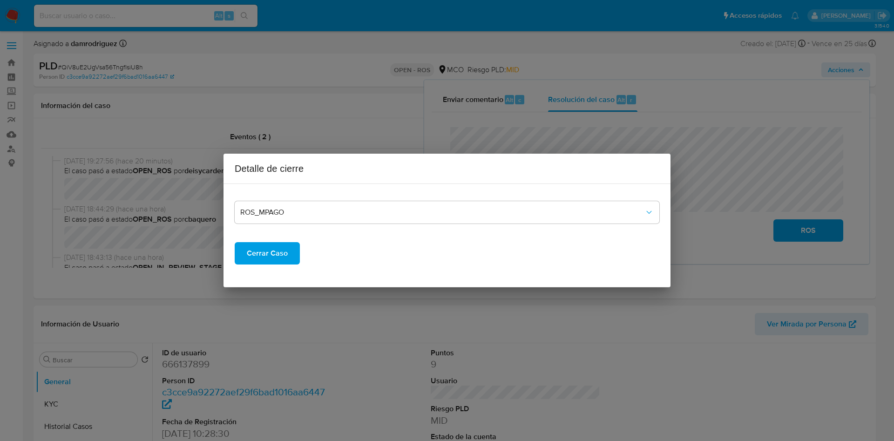
click at [283, 255] on span "Cerrar Caso" at bounding box center [267, 253] width 41 height 20
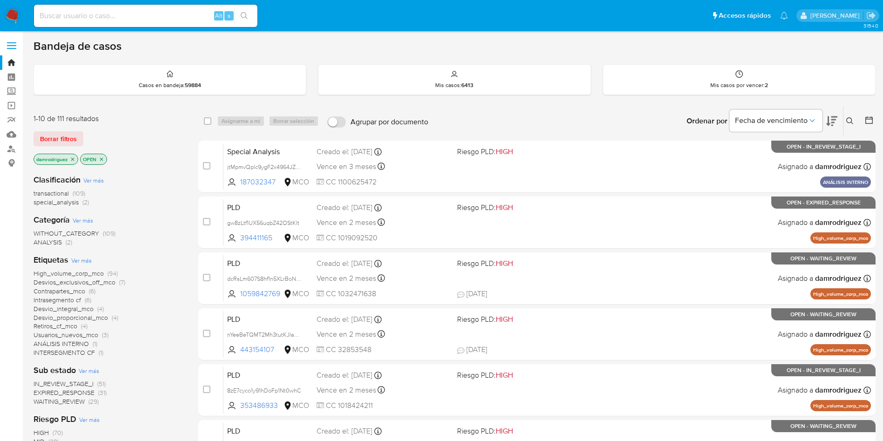
click at [71, 159] on icon "close-filter" at bounding box center [73, 159] width 6 height 6
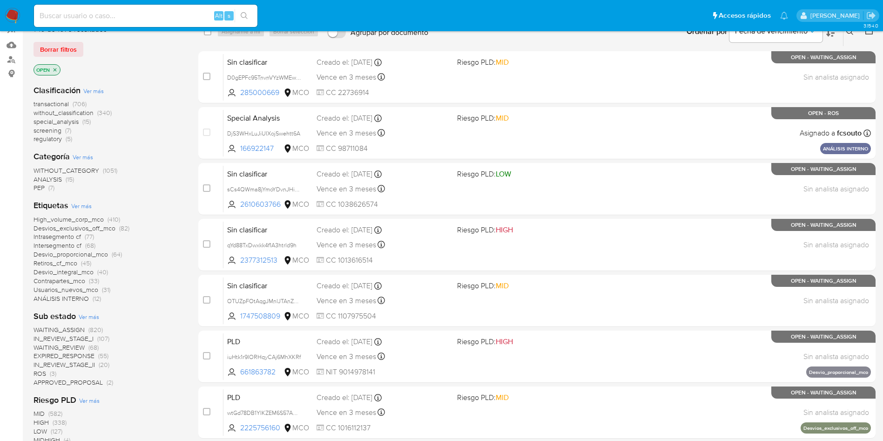
scroll to position [279, 0]
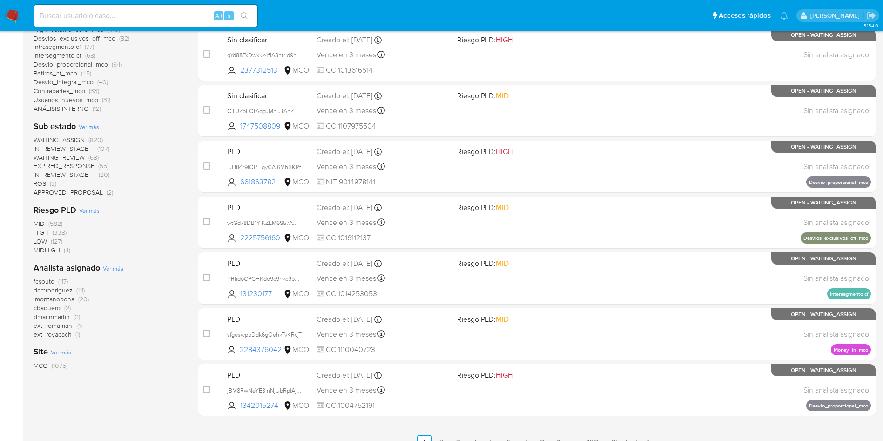
click at [39, 182] on span "ROS" at bounding box center [40, 183] width 13 height 9
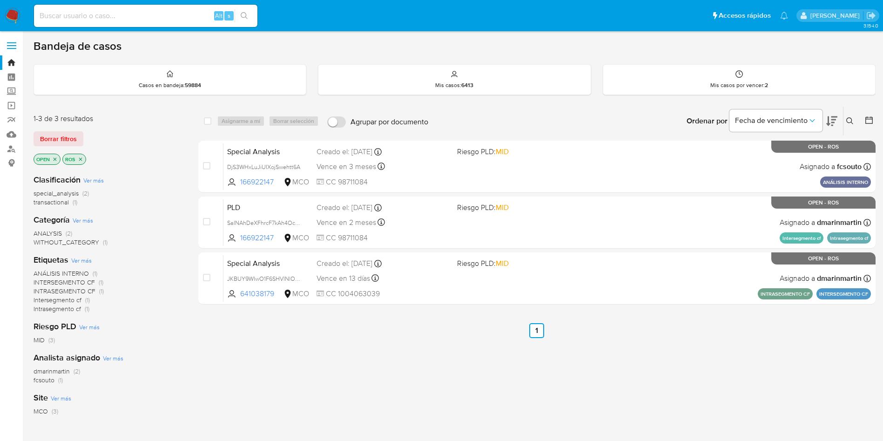
click at [10, 11] on img at bounding box center [13, 16] width 16 height 16
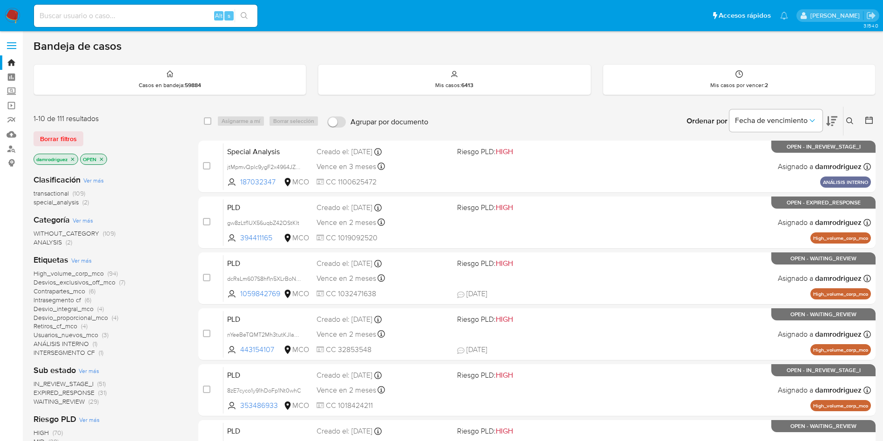
click at [158, 20] on input at bounding box center [145, 16] width 223 height 12
paste input "6F02XhKznp2OH3mqYZqCYsN2"
type input "6F02XhKznp2OH3mqYZqCYsN2"
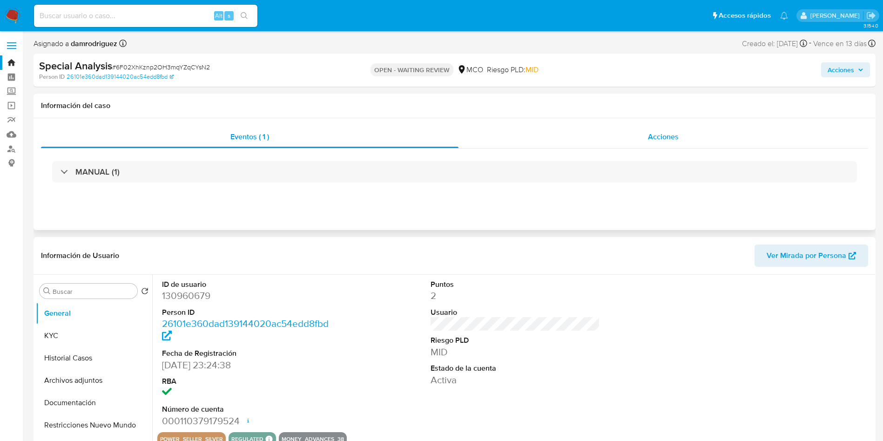
select select "10"
click at [595, 137] on div "Acciones" at bounding box center [664, 137] width 410 height 22
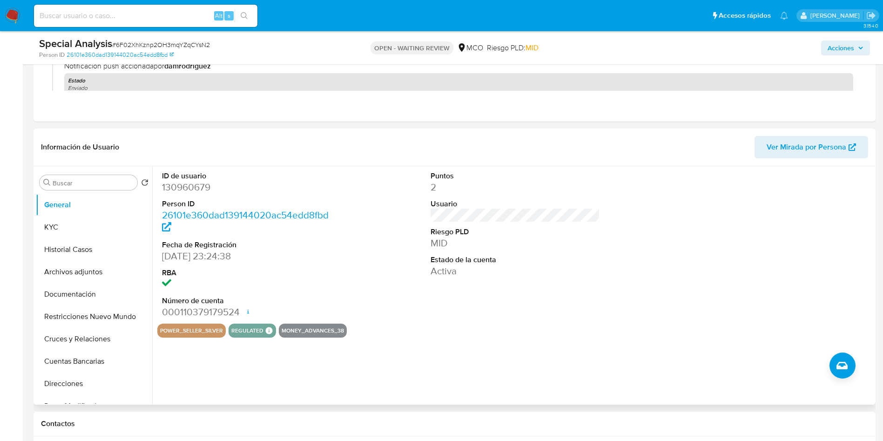
scroll to position [140, 0]
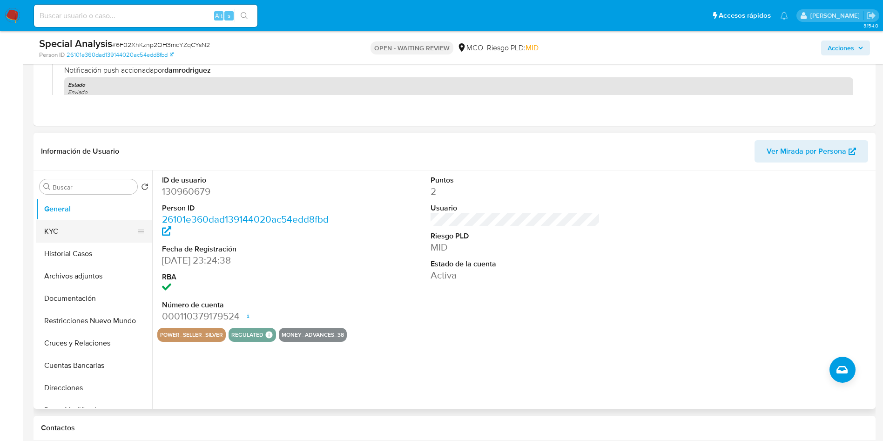
click at [70, 236] on button "KYC" at bounding box center [90, 231] width 109 height 22
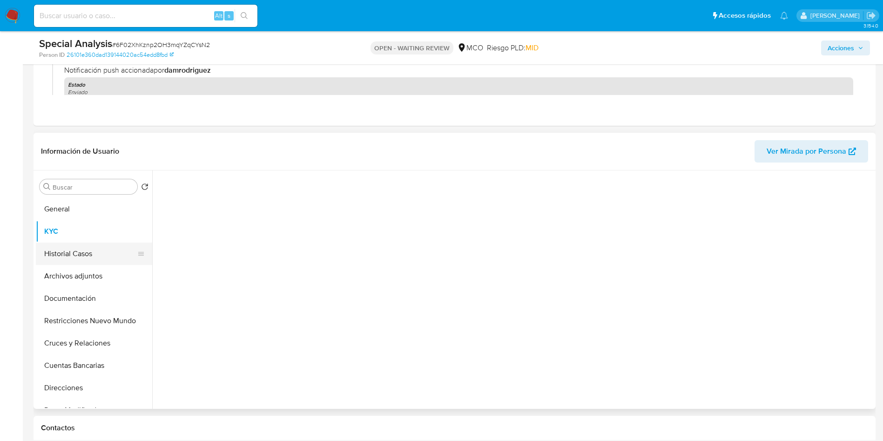
click at [86, 261] on button "Historial Casos" at bounding box center [90, 254] width 109 height 22
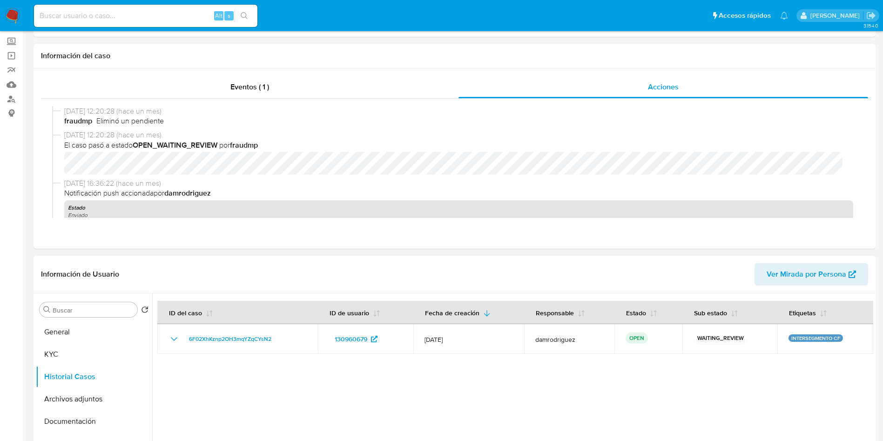
scroll to position [0, 0]
